Goal: Entertainment & Leisure: Consume media (video, audio)

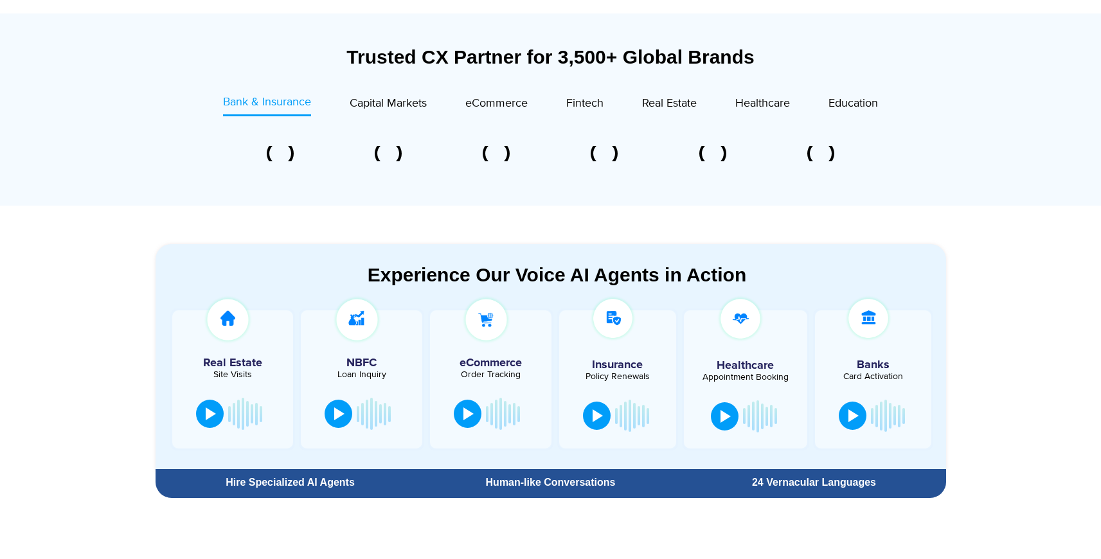
scroll to position [559, 0]
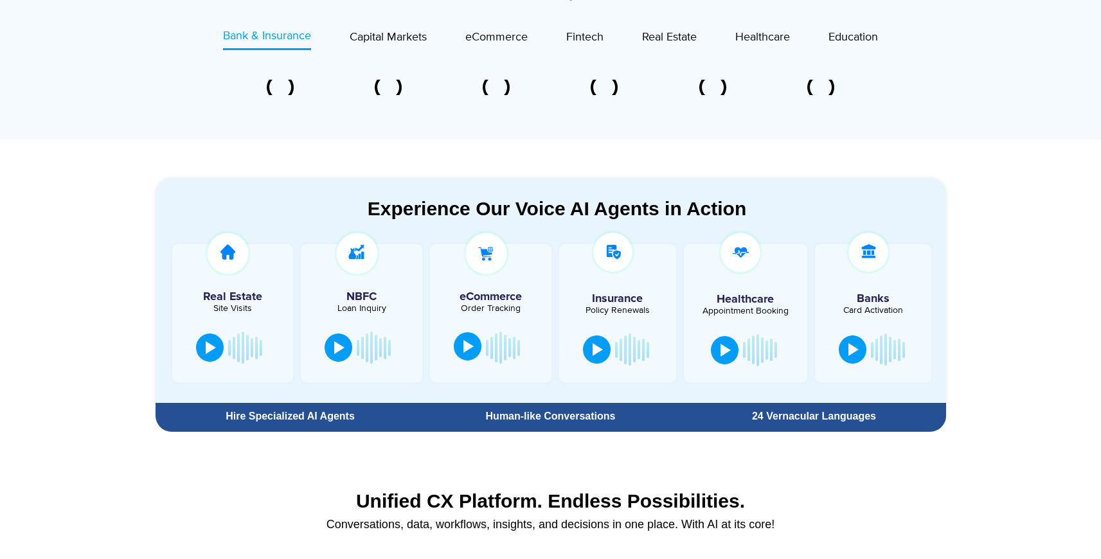
click at [468, 342] on div at bounding box center [468, 346] width 10 height 13
click at [465, 348] on div at bounding box center [468, 346] width 10 height 13
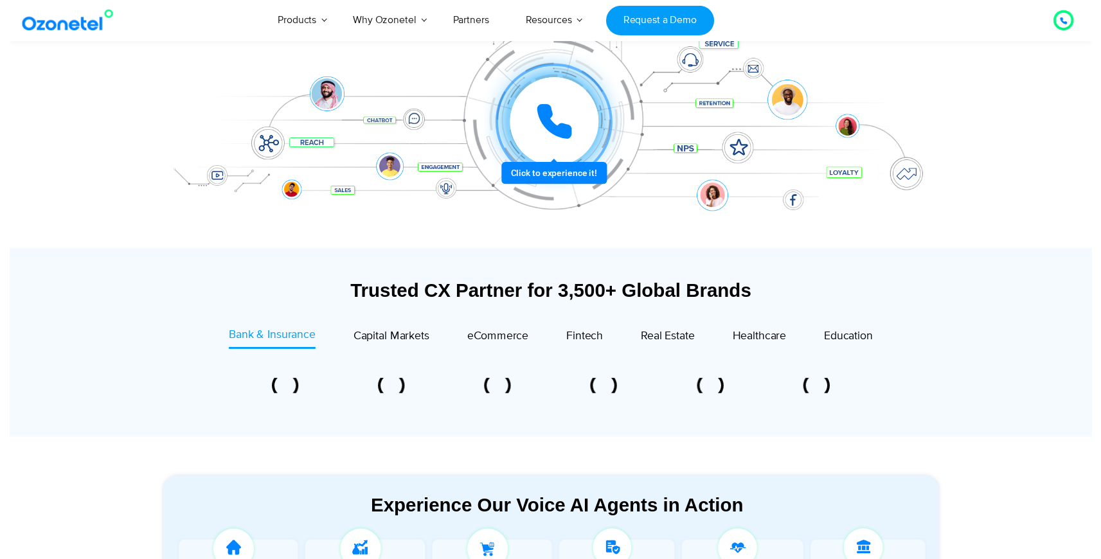
scroll to position [0, 0]
